Goal: Task Accomplishment & Management: Manage account settings

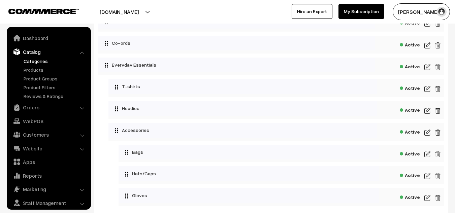
scroll to position [19, 0]
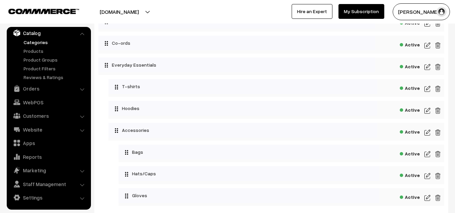
click at [427, 91] on img at bounding box center [428, 89] width 6 height 8
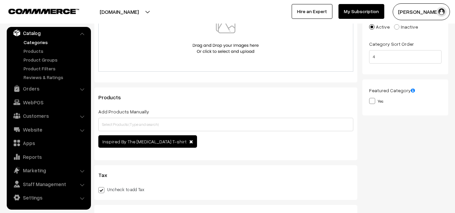
scroll to position [139, 0]
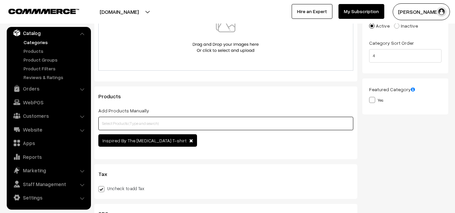
click at [125, 124] on input "text" at bounding box center [225, 123] width 255 height 13
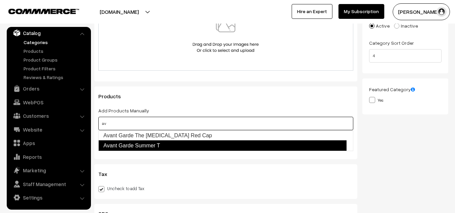
click at [126, 145] on link "Avant Garde Summer T" at bounding box center [222, 146] width 248 height 11
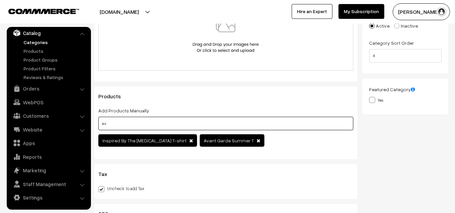
type input "a"
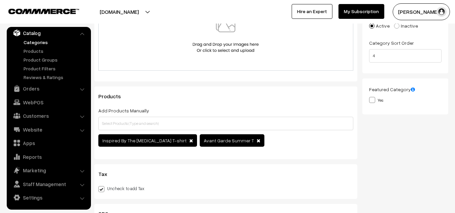
click at [186, 102] on div "Products Add Products Manually Inspired By The Muse T-shirt Avant Garde Summer T" at bounding box center [225, 123] width 263 height 73
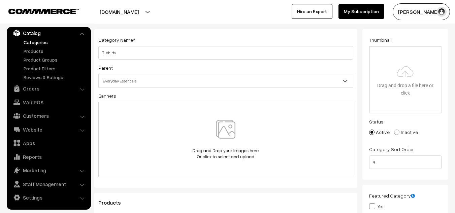
scroll to position [0, 0]
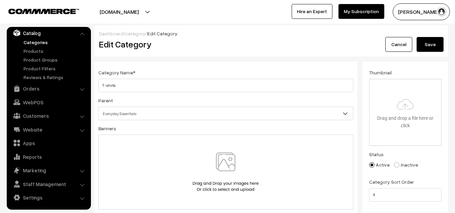
click at [439, 46] on button "Save" at bounding box center [430, 44] width 27 height 15
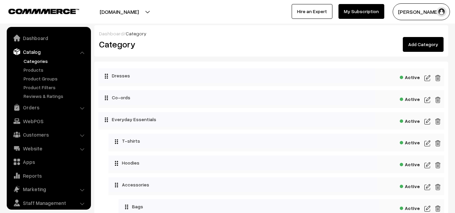
scroll to position [19, 0]
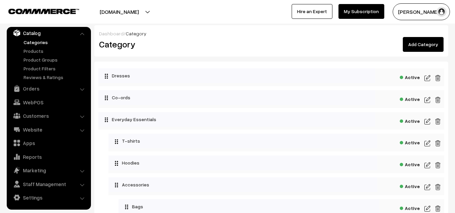
drag, startPoint x: 316, startPoint y: 1, endPoint x: 281, endPoint y: 65, distance: 73.3
click at [281, 65] on div "Dresses Active Active Collapse Expand Active" at bounding box center [271, 167] width 354 height 210
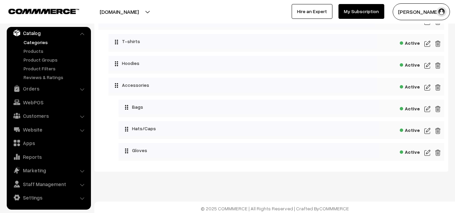
scroll to position [102, 0]
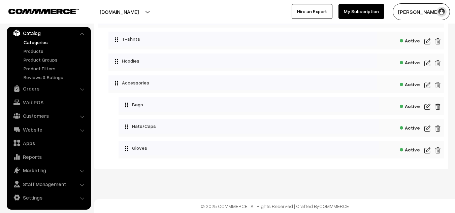
click at [427, 107] on img at bounding box center [428, 107] width 6 height 8
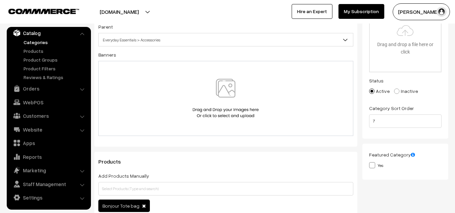
scroll to position [74, 0]
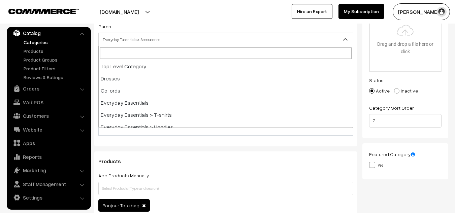
click at [329, 38] on span "Everyday Essentials > Accessories" at bounding box center [226, 40] width 254 height 12
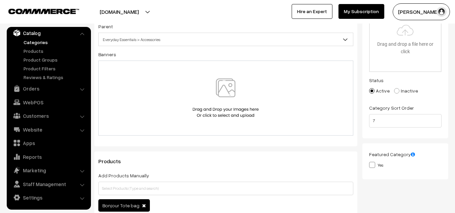
click at [329, 38] on span "Everyday Essentials > Accessories" at bounding box center [226, 40] width 254 height 12
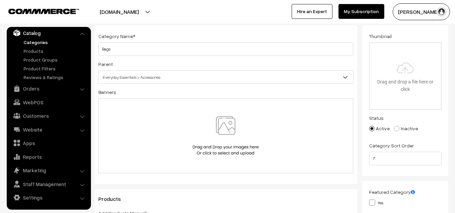
scroll to position [33, 0]
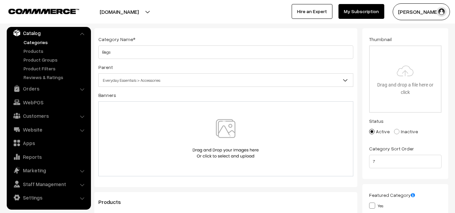
click at [225, 142] on img at bounding box center [225, 138] width 69 height 39
